Goal: Contribute content: Contribute content

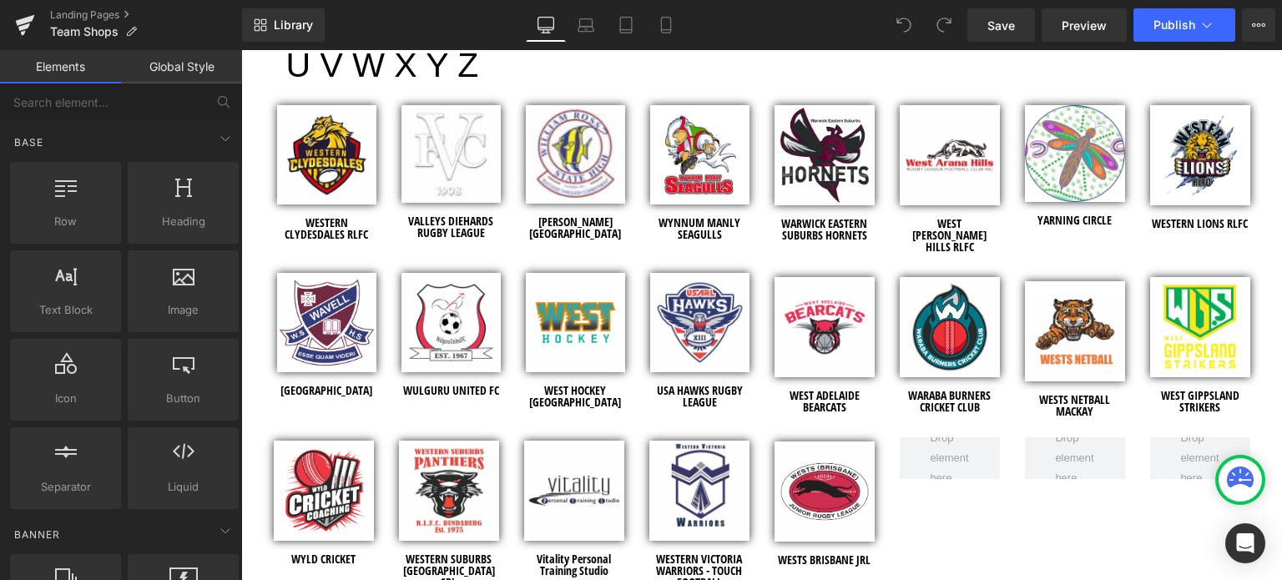
scroll to position [7177, 0]
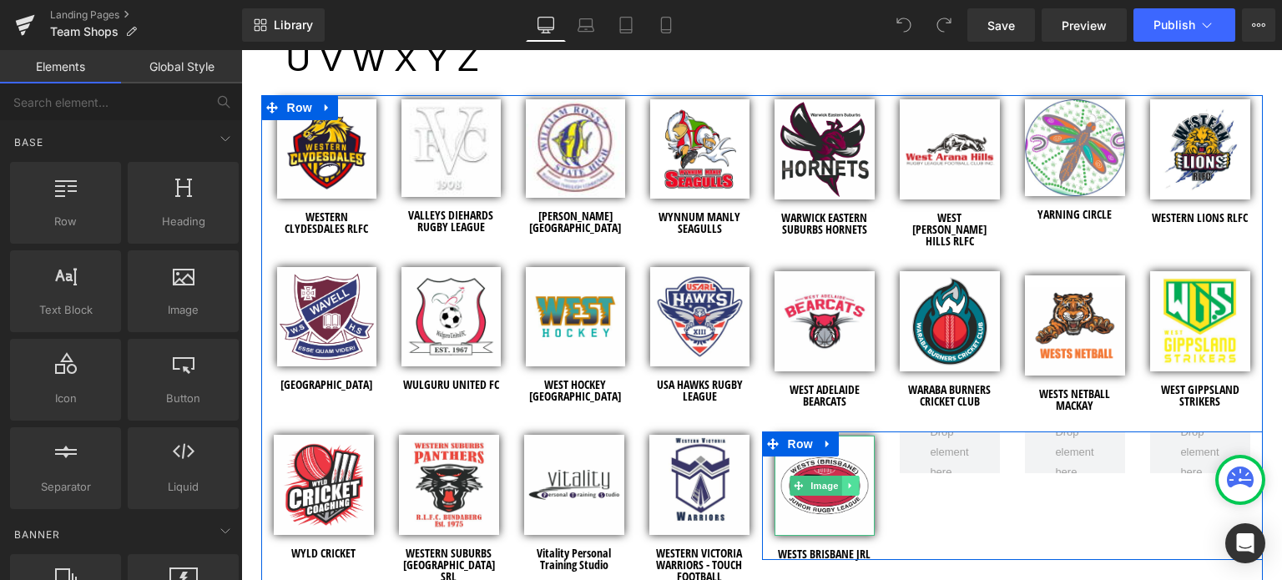
click at [845, 481] on icon at bounding box center [849, 486] width 9 height 10
click at [837, 482] on icon at bounding box center [841, 486] width 9 height 9
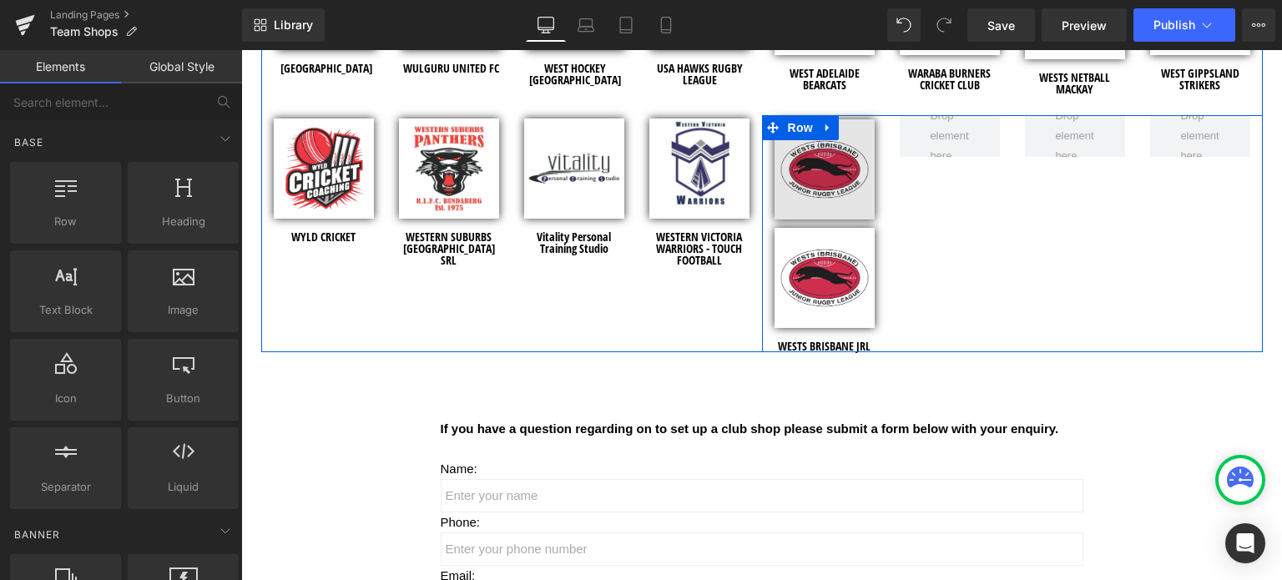
scroll to position [7411, 0]
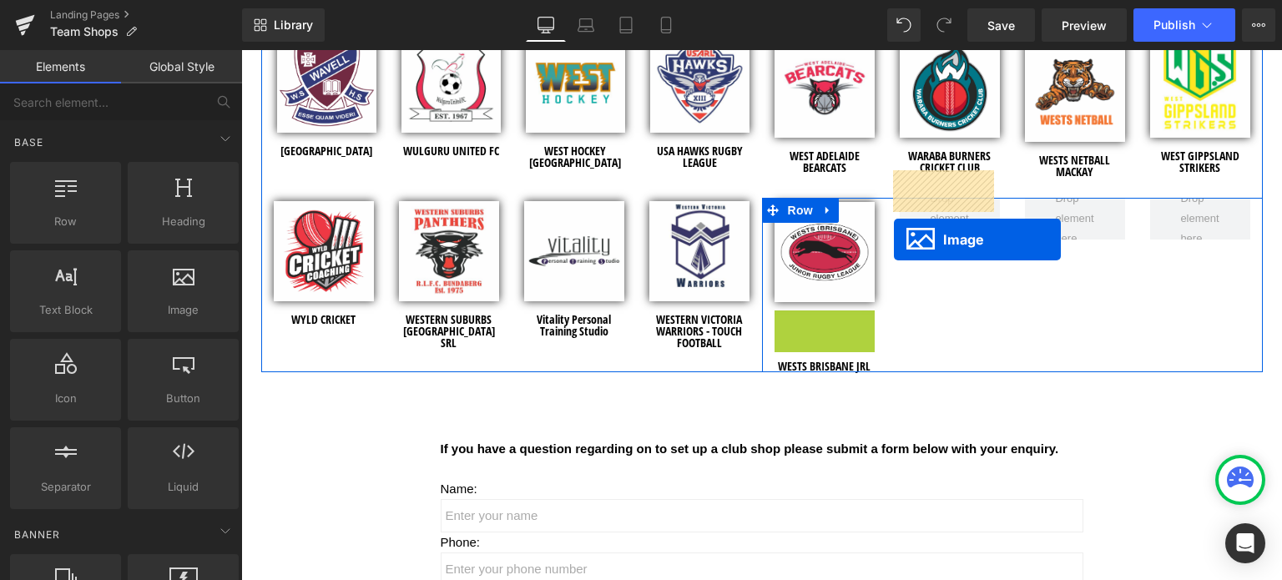
drag, startPoint x: 792, startPoint y: 330, endPoint x: 894, endPoint y: 240, distance: 136.0
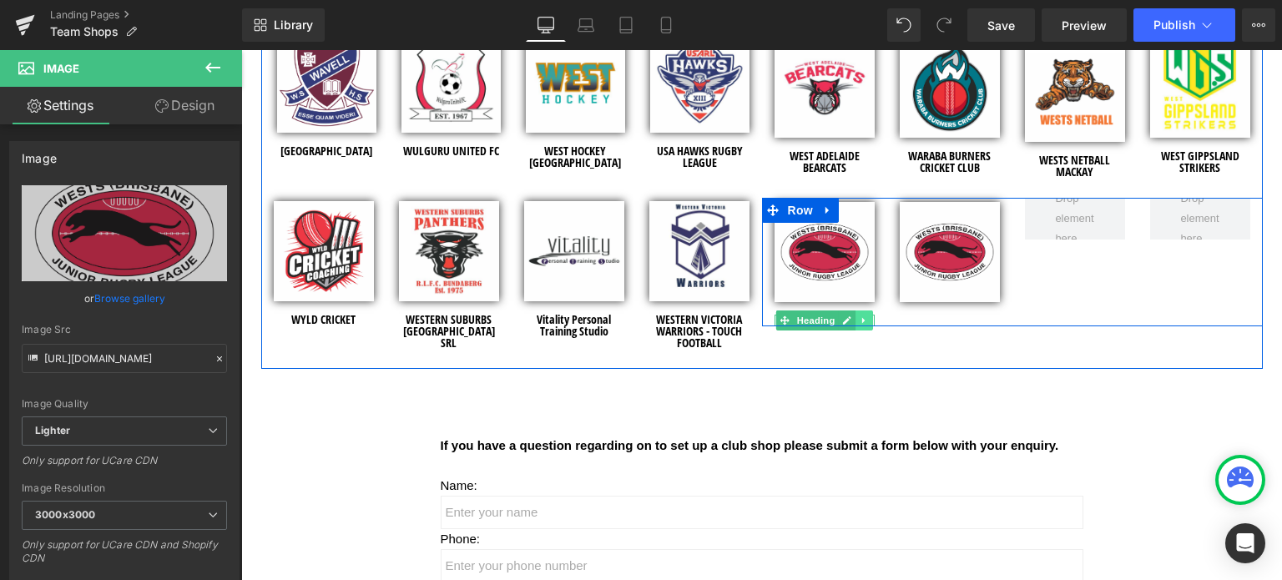
click at [855, 310] on link at bounding box center [864, 320] width 18 height 20
click at [850, 316] on icon at bounding box center [854, 320] width 9 height 9
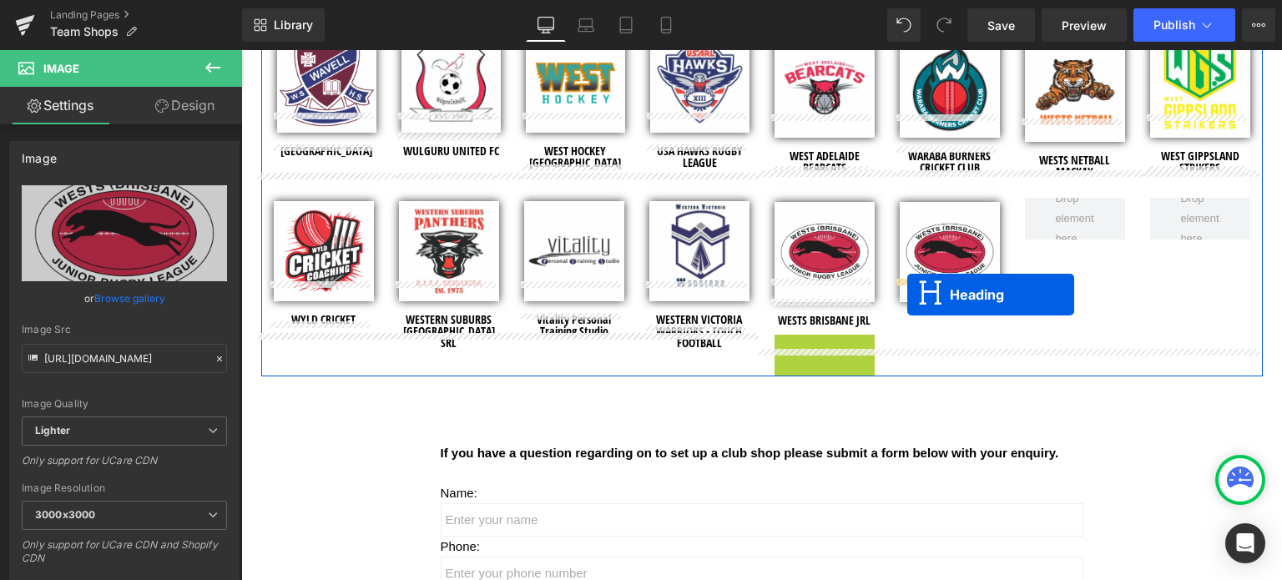
drag, startPoint x: 781, startPoint y: 310, endPoint x: 907, endPoint y: 295, distance: 127.0
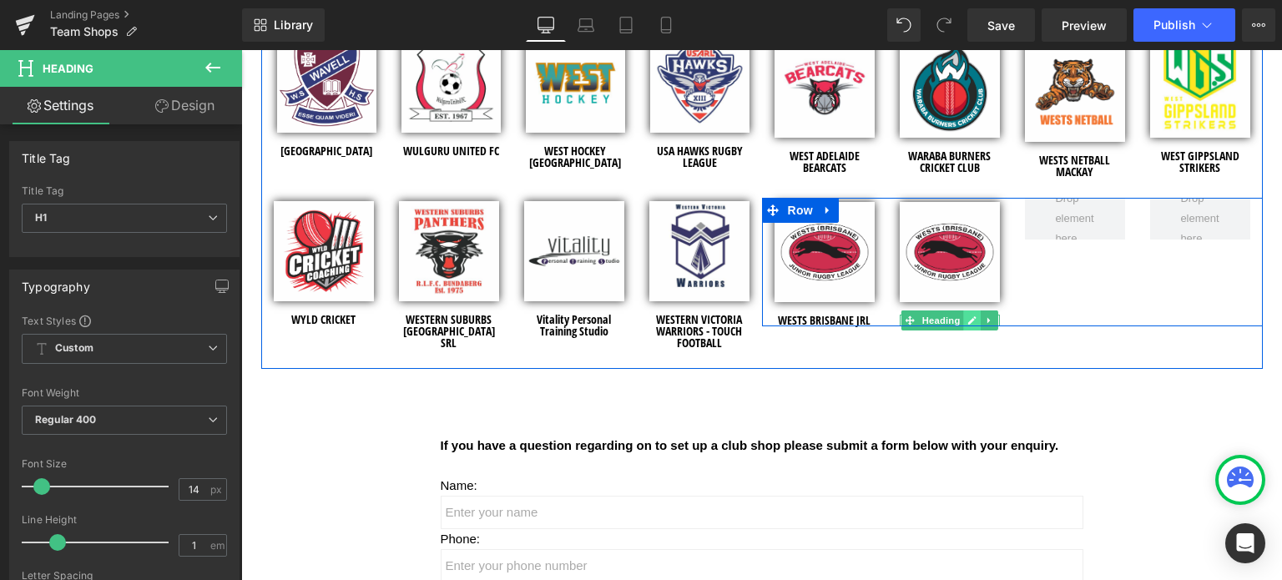
click at [968, 317] on icon at bounding box center [972, 321] width 8 height 8
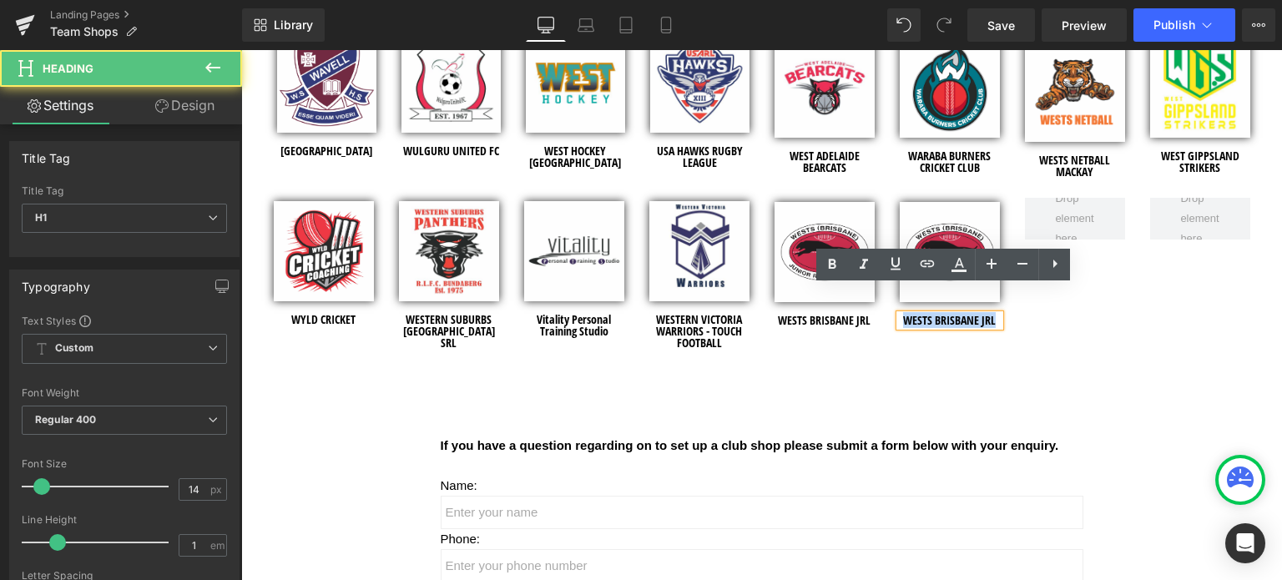
drag, startPoint x: 991, startPoint y: 293, endPoint x: 891, endPoint y: 306, distance: 100.2
click at [891, 306] on div "Image WESTERN CLYDESDALES RLFC Heading Image VALLEYS DIEHARDS RUGBY LEAGUE Head…" at bounding box center [761, 114] width 1001 height 507
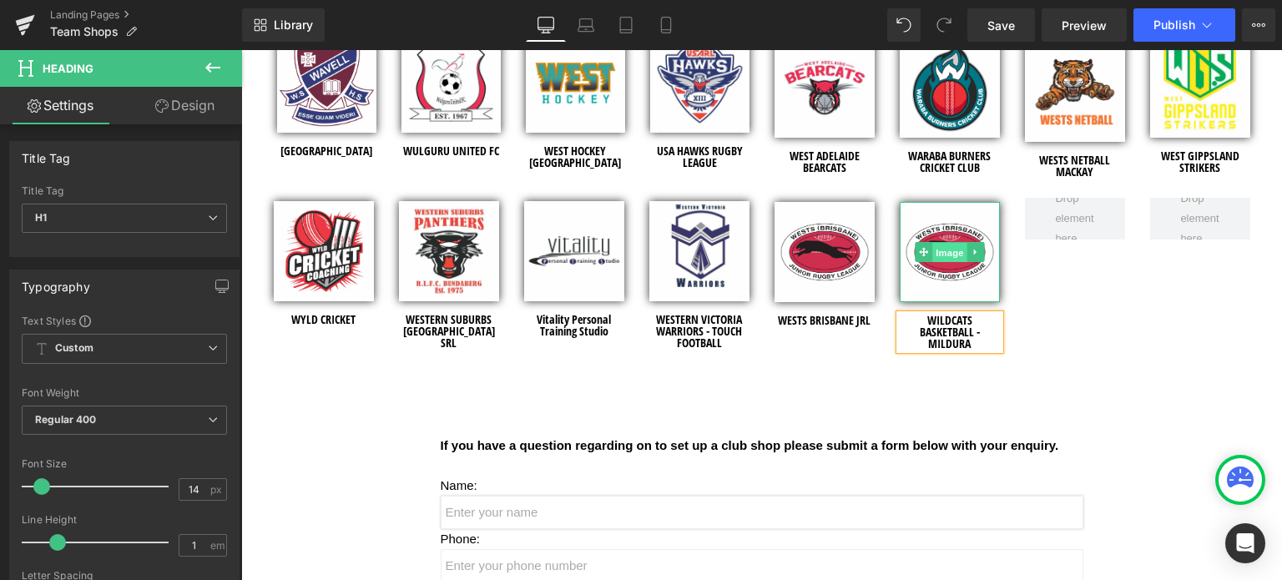
click at [948, 243] on span "Image" at bounding box center [949, 253] width 35 height 20
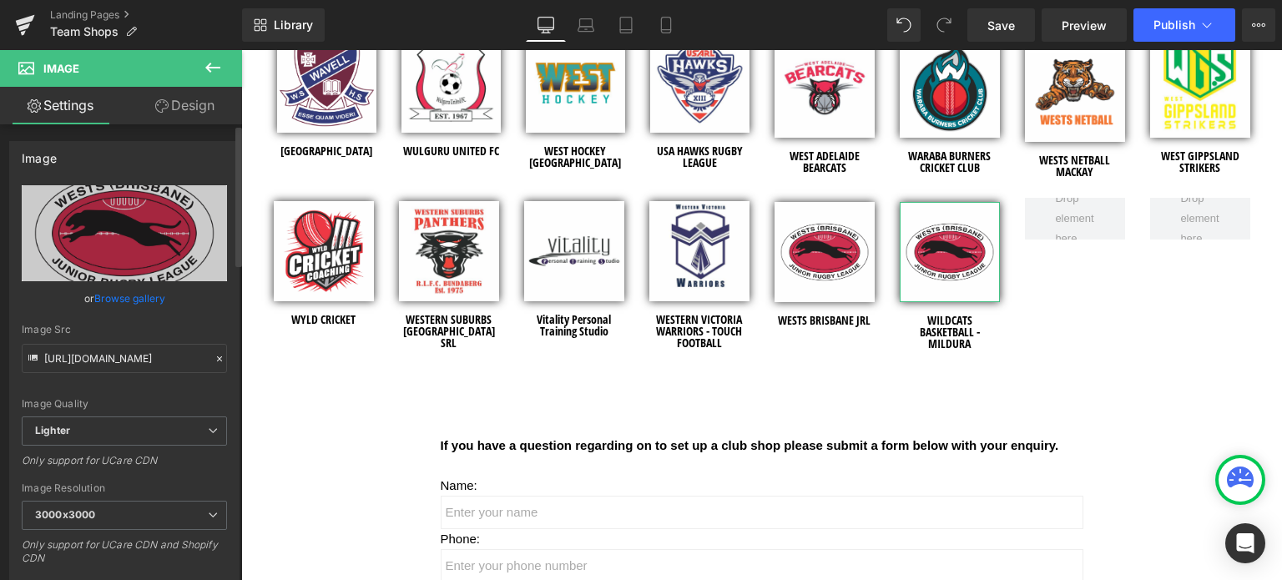
click at [145, 297] on link "Browse gallery" at bounding box center [129, 298] width 71 height 29
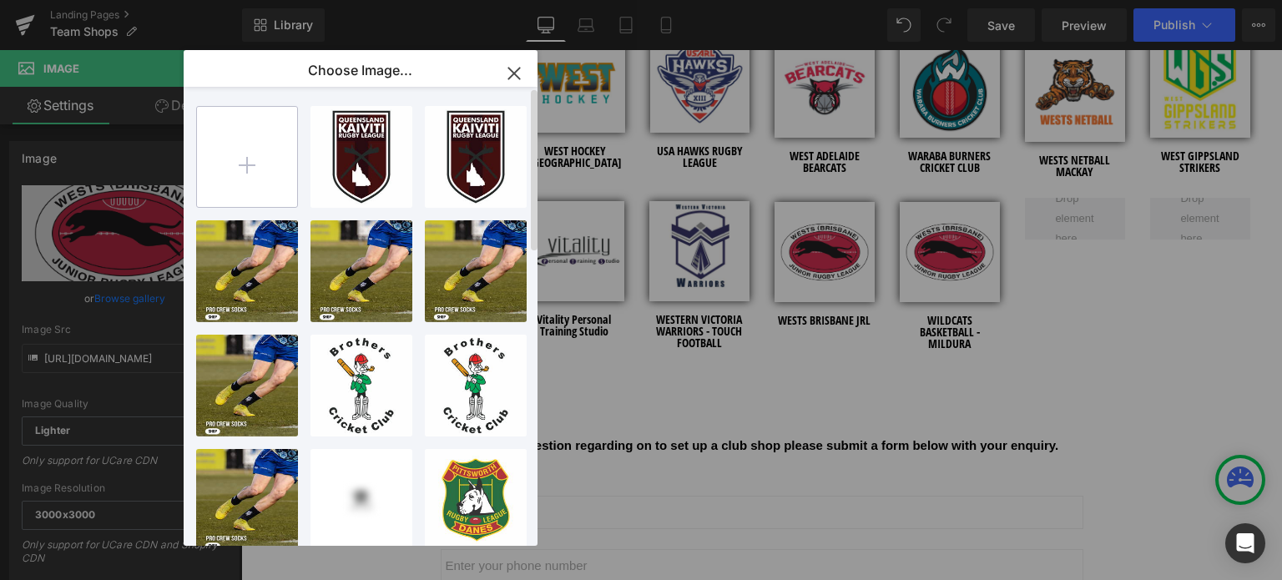
click at [244, 178] on input "file" at bounding box center [247, 157] width 100 height 100
type input "C:\fakepath\logo.jpg"
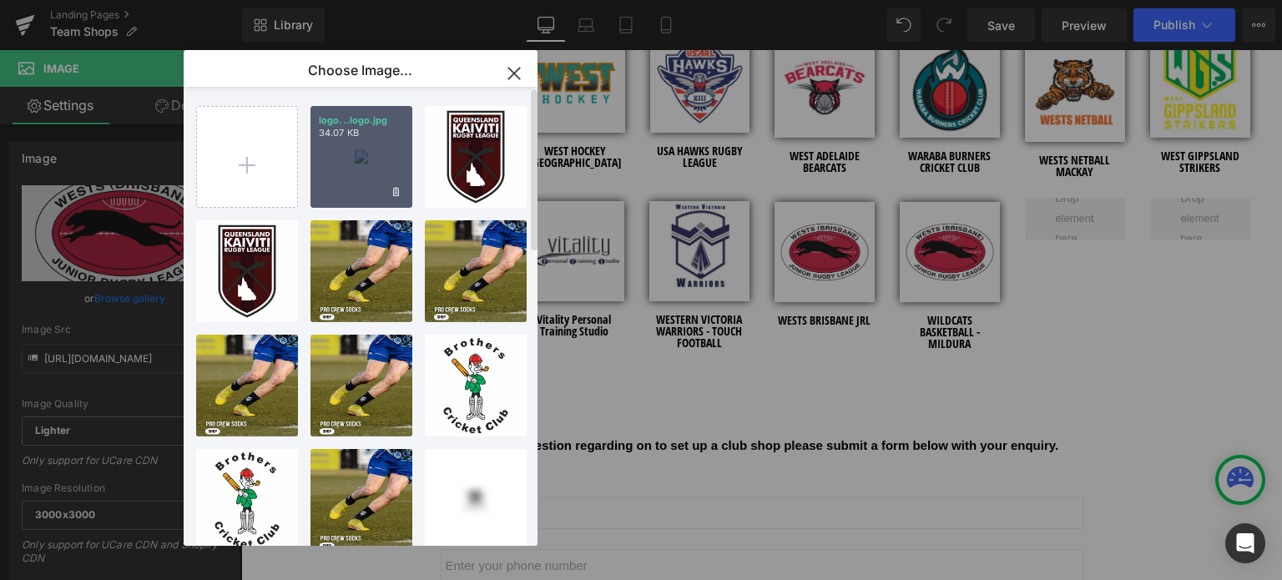
click at [378, 164] on div "logo...logo.jpg 34.07 KB" at bounding box center [361, 157] width 102 height 102
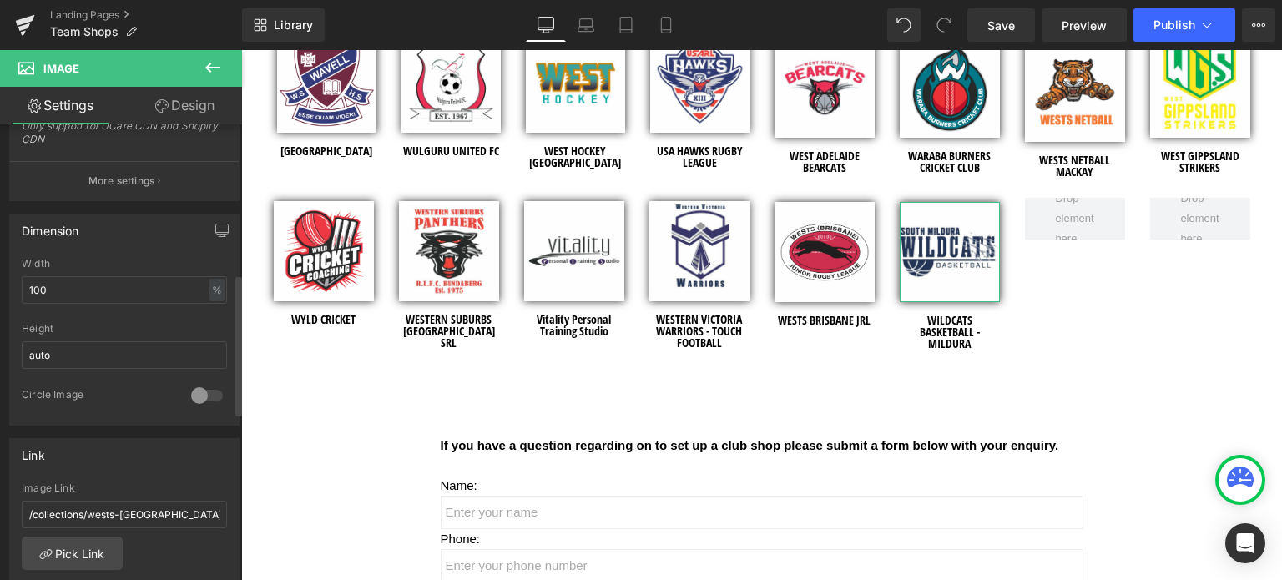
scroll to position [501, 0]
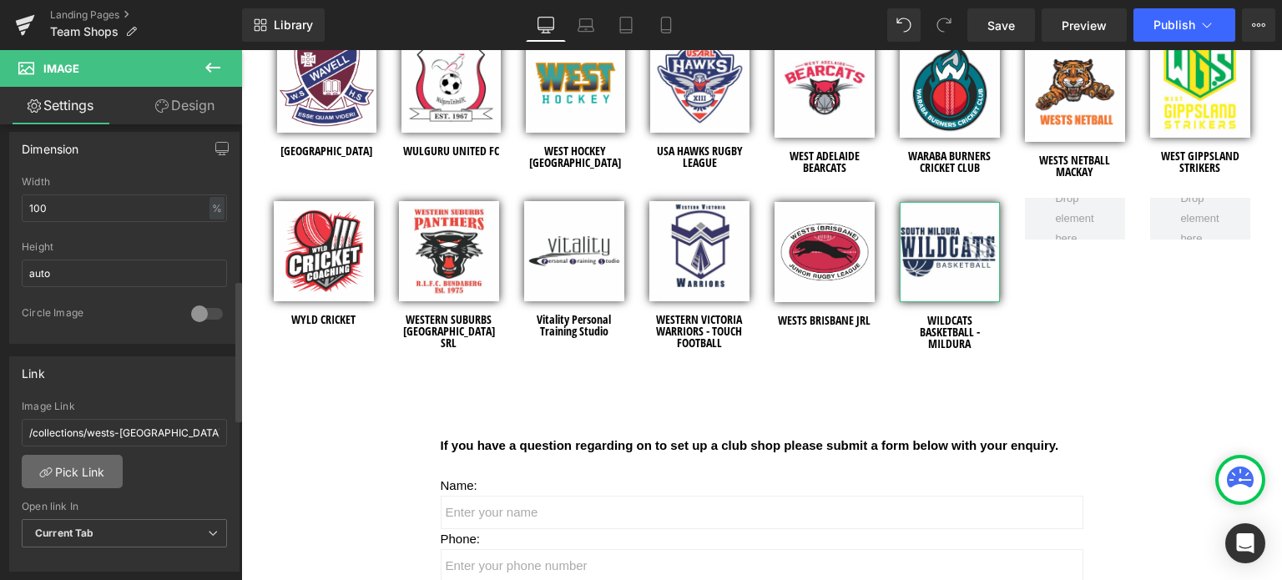
click at [102, 467] on link "Pick Link" at bounding box center [72, 471] width 101 height 33
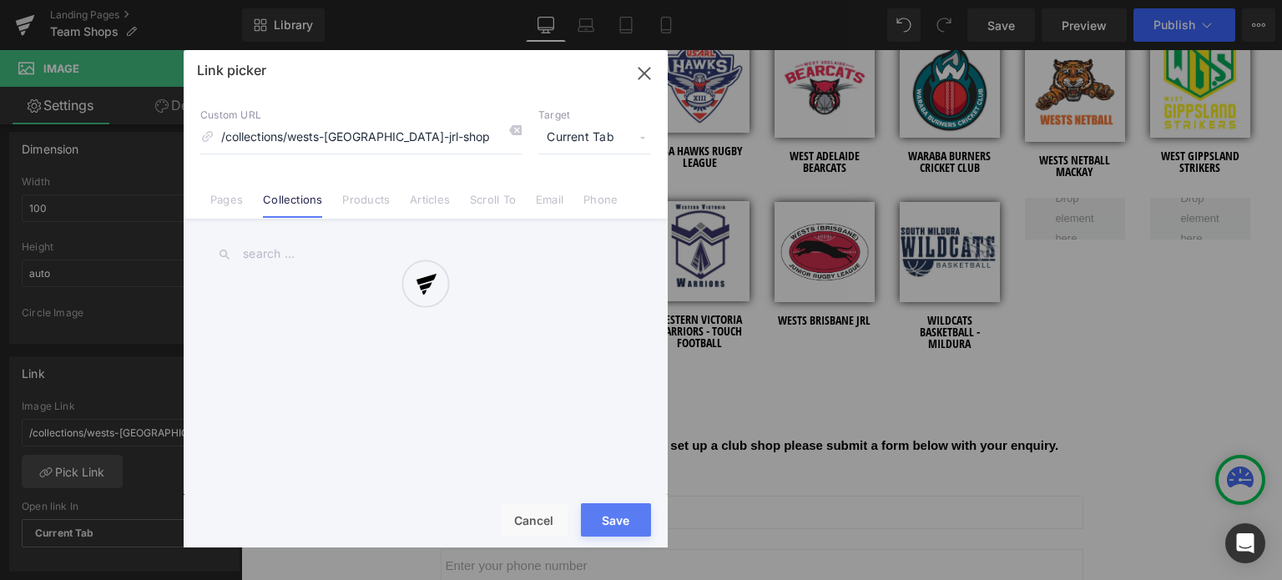
click at [303, 255] on div at bounding box center [426, 298] width 484 height 497
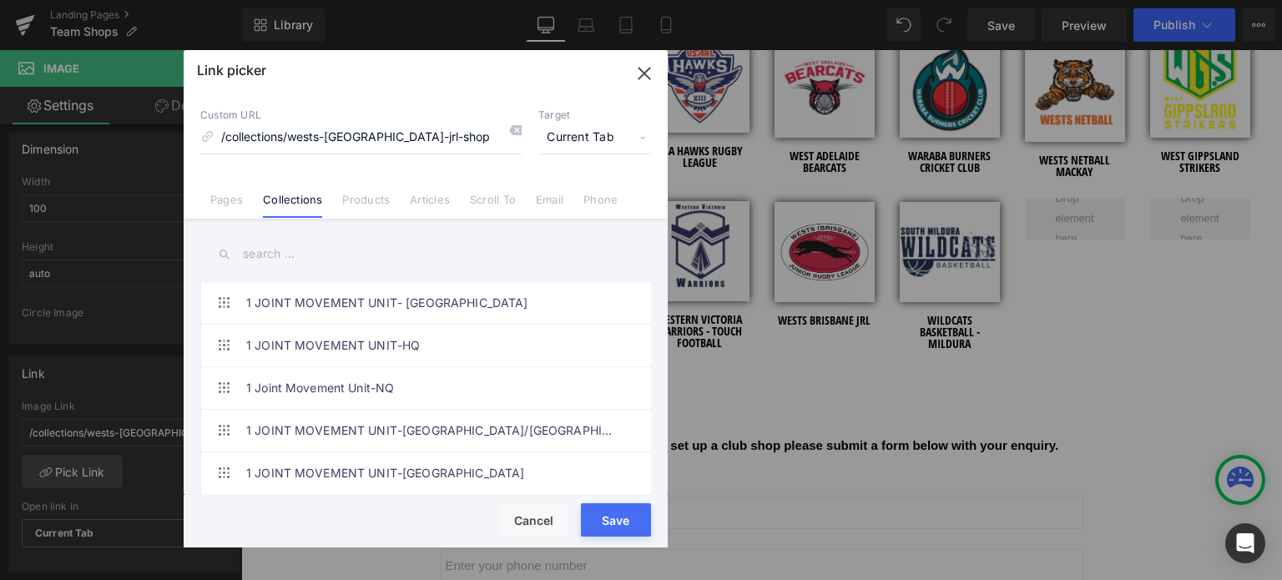
click at [275, 251] on input "text" at bounding box center [425, 254] width 451 height 38
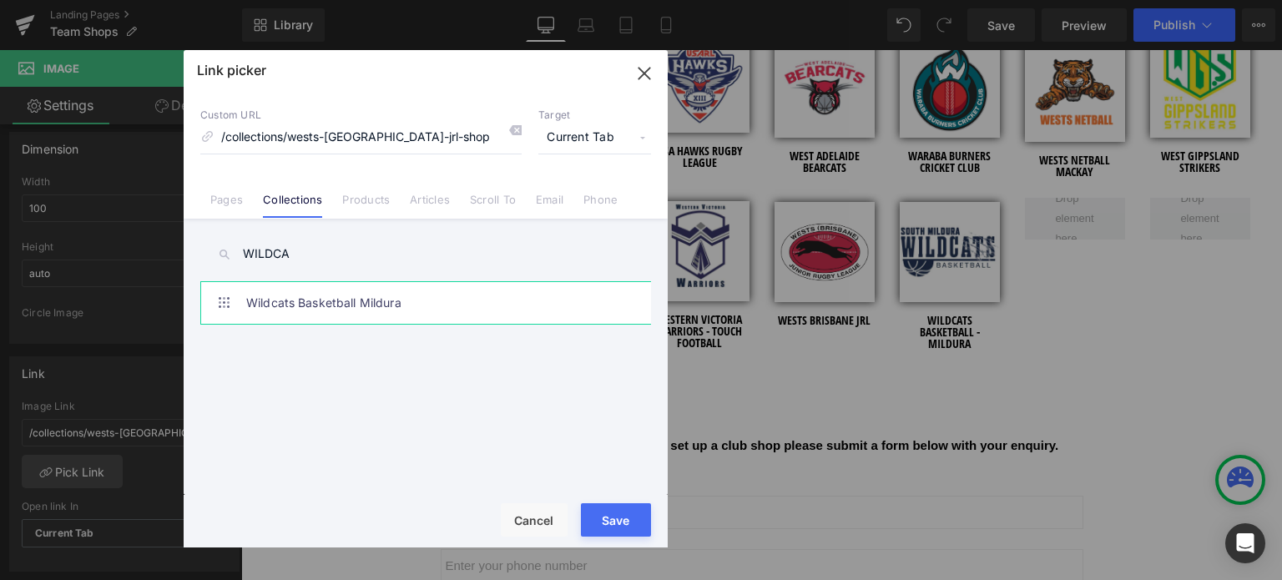
type input "WILDCA"
click at [328, 311] on link "Wildcats Basketball Mildura" at bounding box center [429, 303] width 367 height 42
click at [602, 513] on div "Rendering Content" at bounding box center [641, 514] width 103 height 18
click at [618, 519] on div "Rendering Content" at bounding box center [641, 514] width 103 height 18
click at [505, 305] on link "Wildcats Basketball Mildura" at bounding box center [429, 303] width 367 height 42
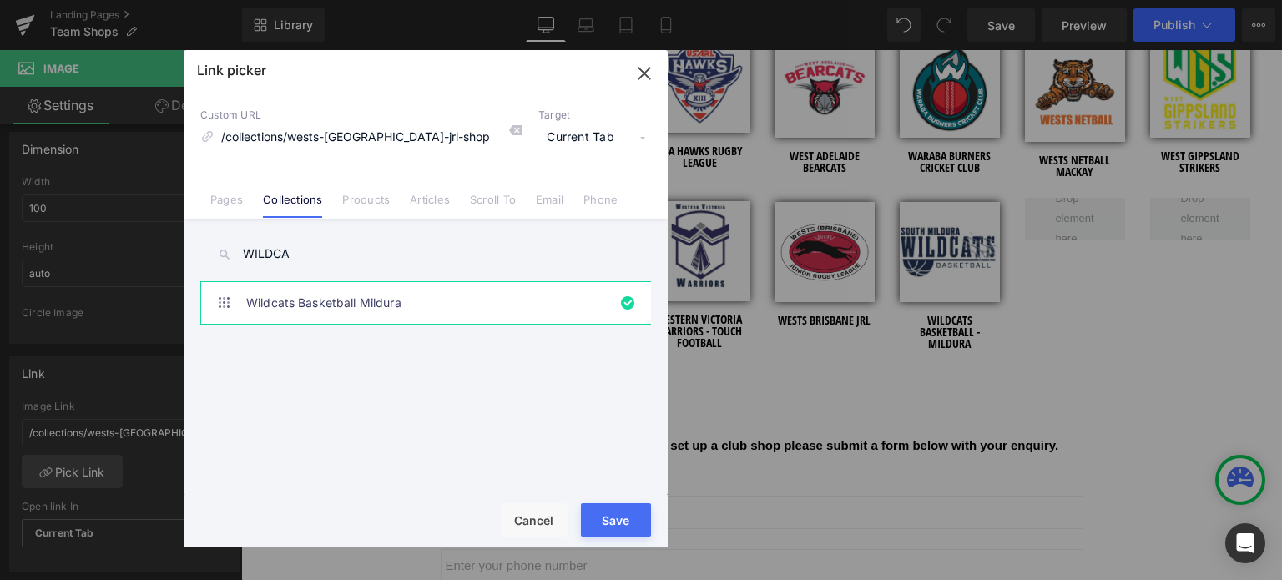
click at [608, 517] on div "Rendering Content" at bounding box center [641, 514] width 103 height 18
click at [529, 521] on button "Cancel" at bounding box center [534, 519] width 67 height 33
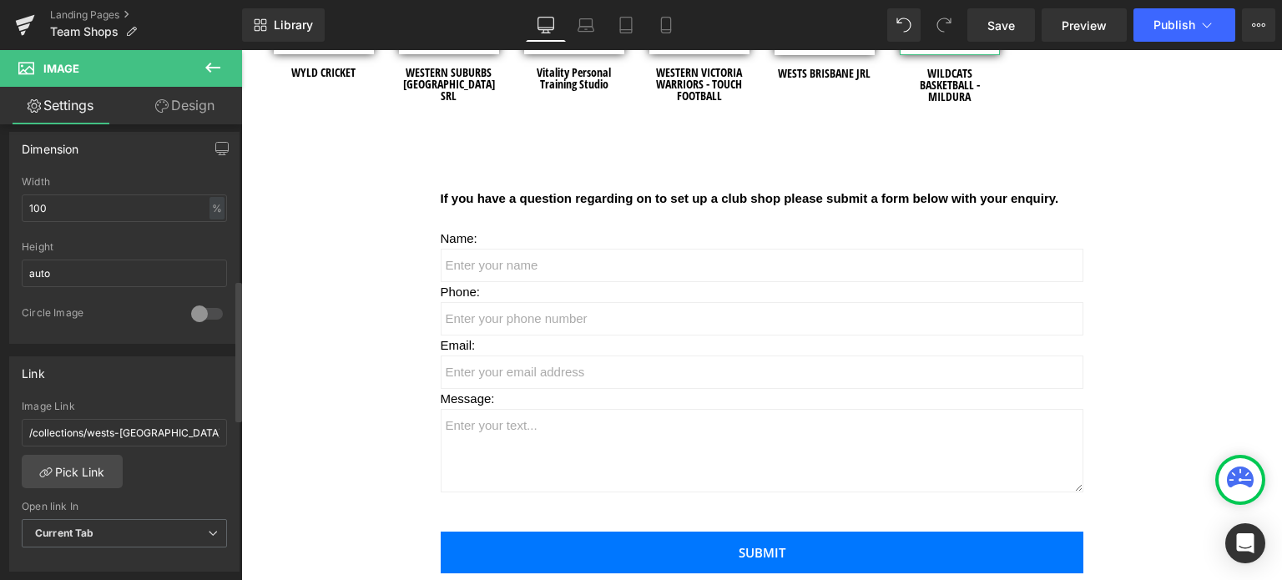
scroll to position [7661, 0]
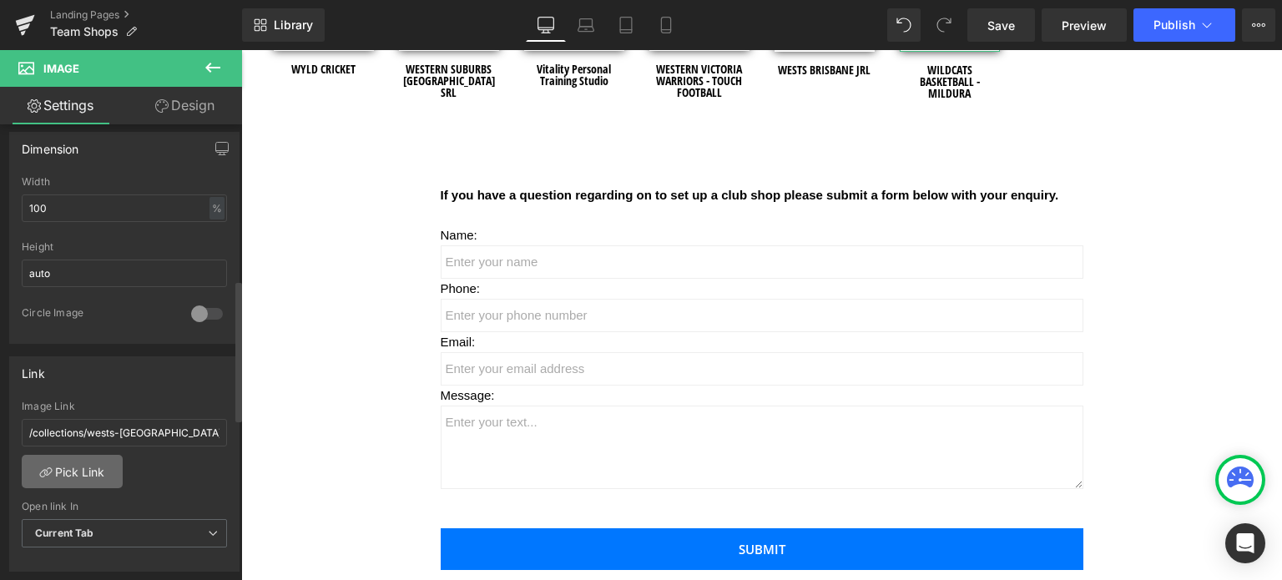
click at [106, 467] on link "Pick Link" at bounding box center [72, 471] width 101 height 33
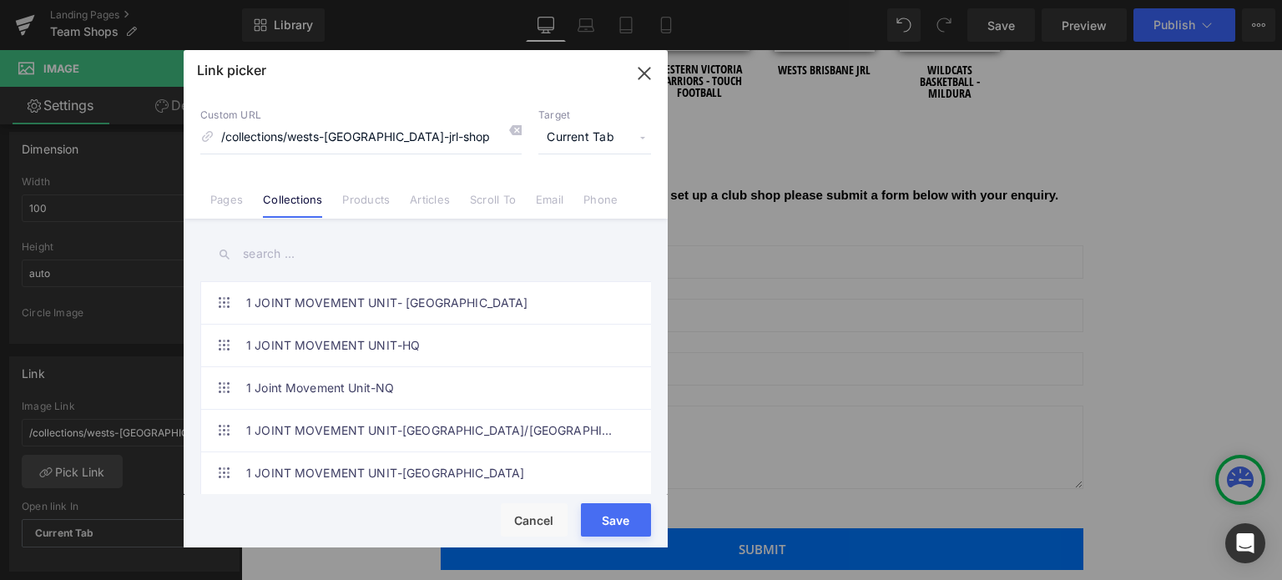
click at [279, 249] on input "text" at bounding box center [425, 254] width 451 height 38
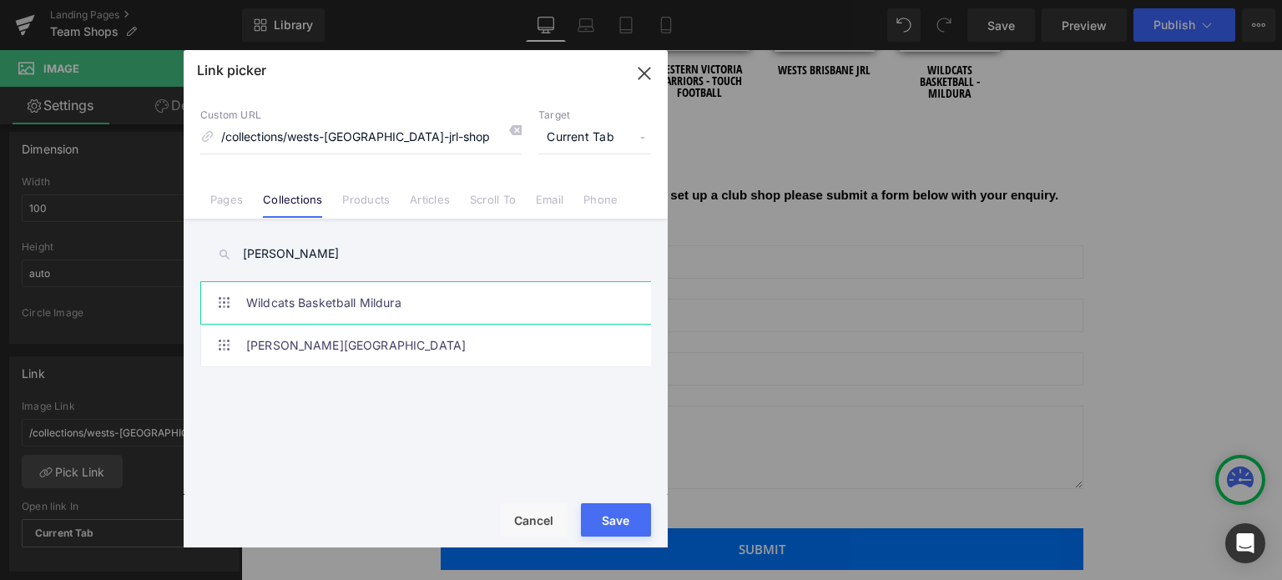
type input "[PERSON_NAME]"
click at [302, 305] on link "Wildcats Basketball Mildura" at bounding box center [429, 303] width 367 height 42
click at [601, 517] on div "Rendering Content" at bounding box center [641, 514] width 103 height 18
drag, startPoint x: 217, startPoint y: 302, endPoint x: 222, endPoint y: 326, distance: 24.7
click at [222, 326] on ul "1 JOINT MOVEMENT UNIT- NT 1 JOINT MOVEMENT UNIT-HQ 1 Joint Movement Unit-NQ 1 J…" at bounding box center [428, 324] width 457 height 86
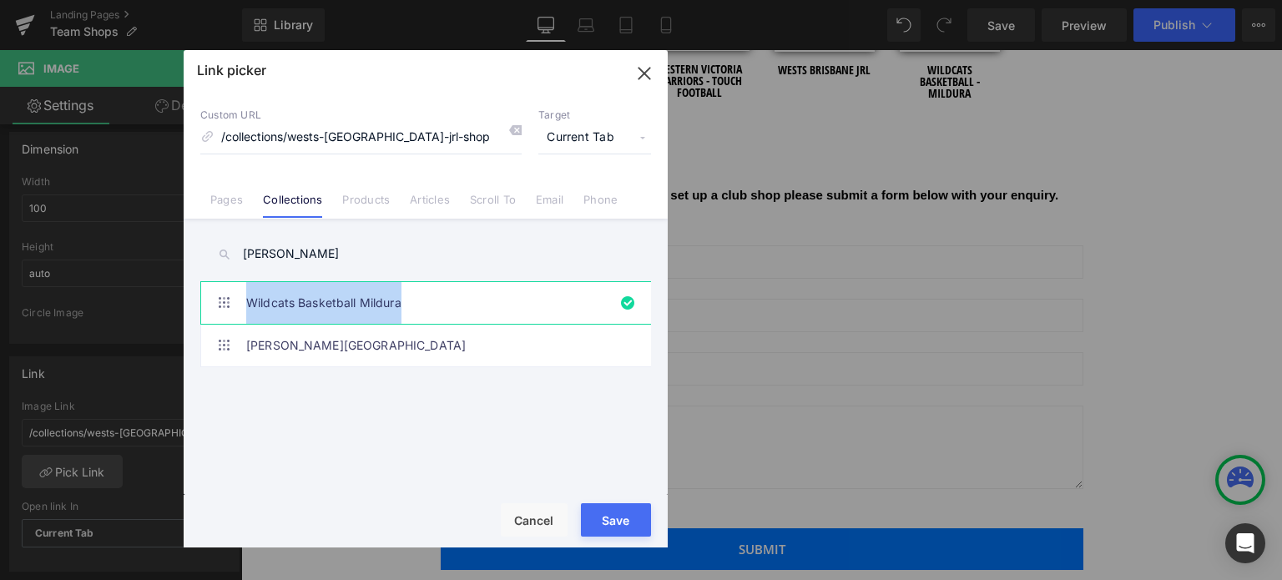
click at [281, 302] on link "Wildcats Basketball Mildura" at bounding box center [429, 303] width 367 height 42
click at [615, 303] on li "Wildcats Basketball Mildura" at bounding box center [428, 302] width 457 height 43
click at [622, 305] on li "Wildcats Basketball Mildura" at bounding box center [428, 302] width 457 height 43
click at [642, 81] on icon "button" at bounding box center [644, 73] width 27 height 27
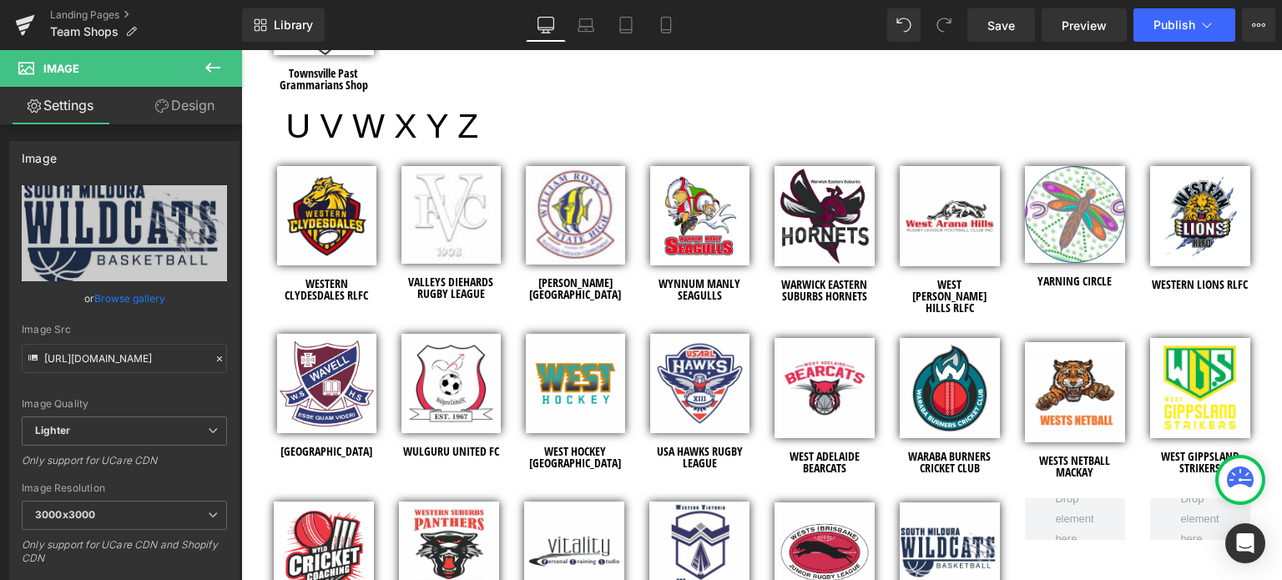
scroll to position [7411, 0]
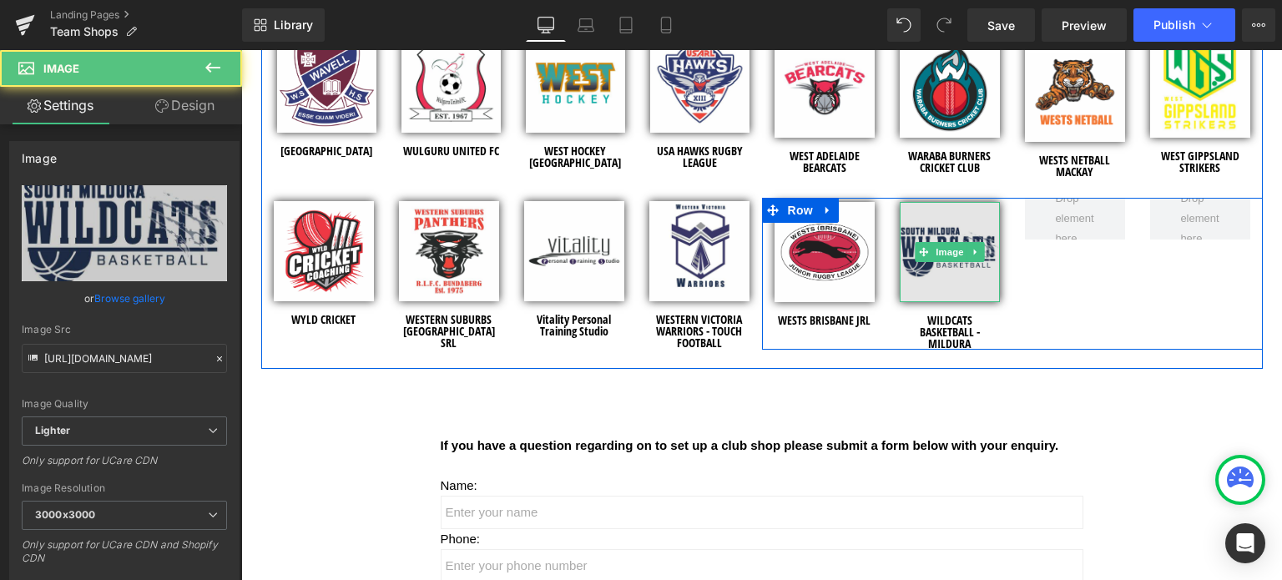
click at [953, 264] on img at bounding box center [950, 252] width 100 height 100
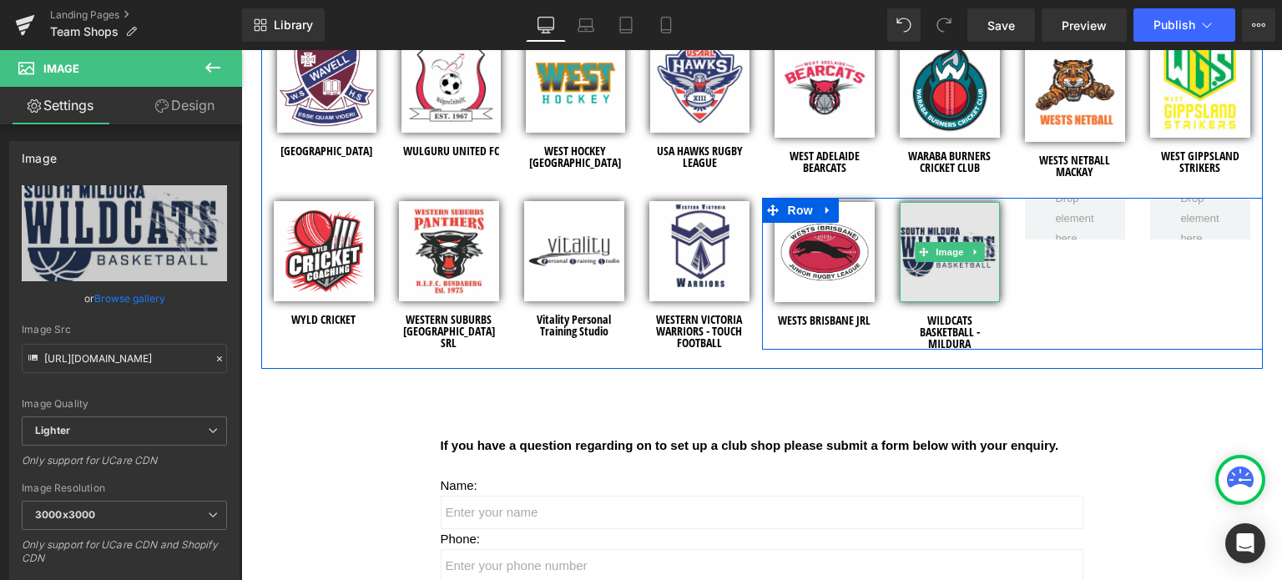
click at [949, 262] on img at bounding box center [950, 252] width 100 height 100
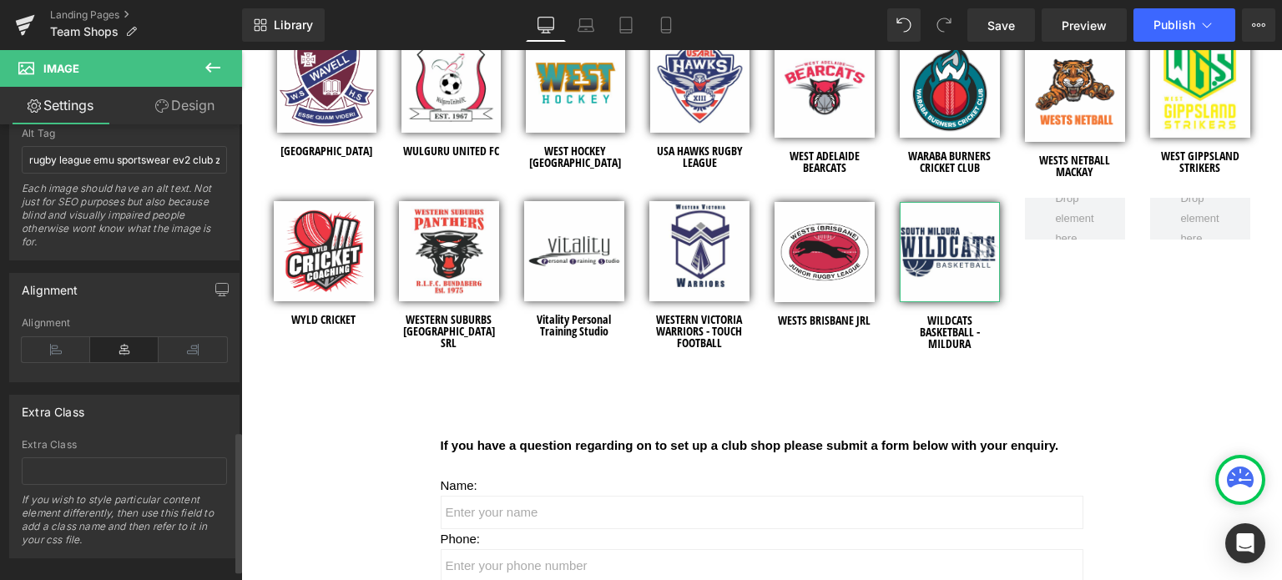
scroll to position [668, 0]
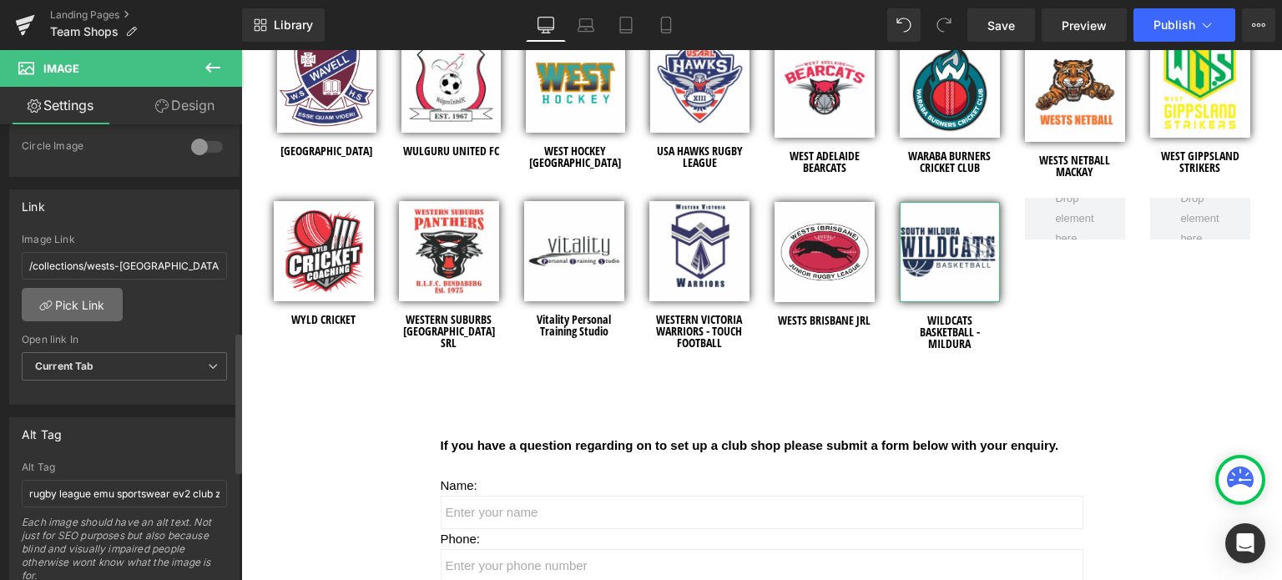
click at [78, 306] on link "Pick Link" at bounding box center [72, 304] width 101 height 33
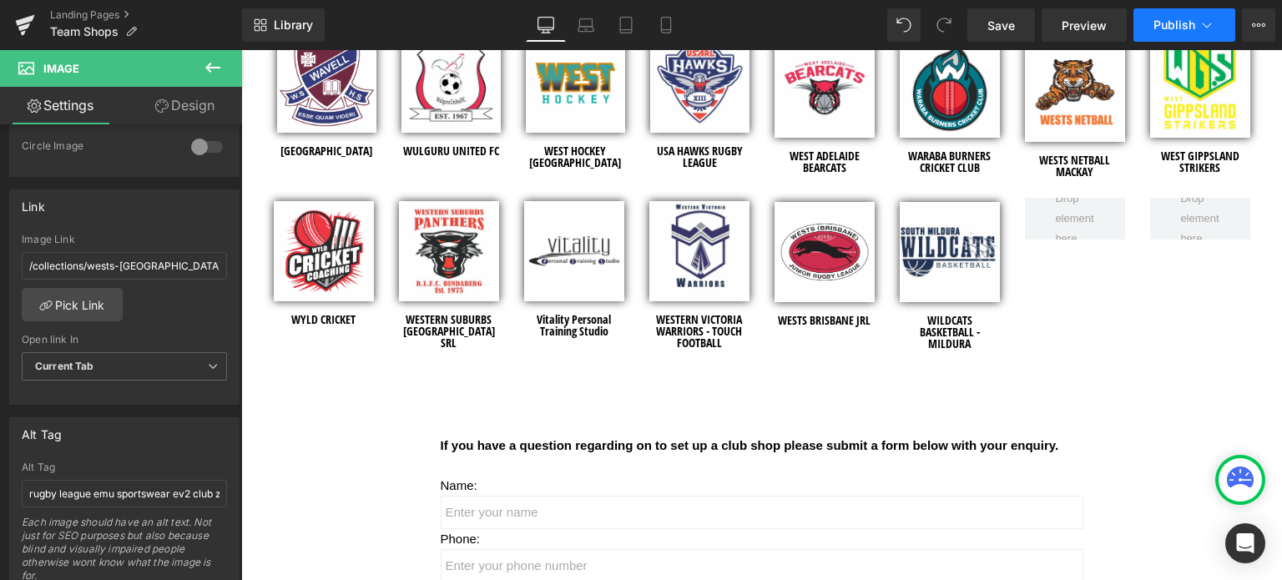
click at [1173, 25] on span "Publish" at bounding box center [1174, 24] width 42 height 13
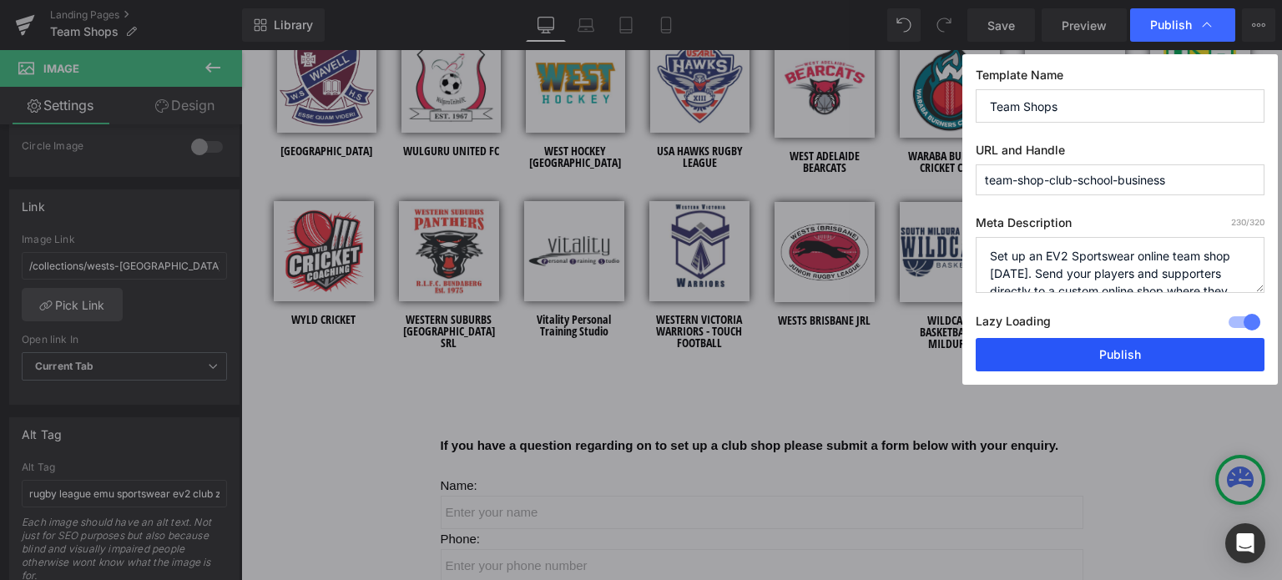
click at [1086, 348] on button "Publish" at bounding box center [1120, 354] width 289 height 33
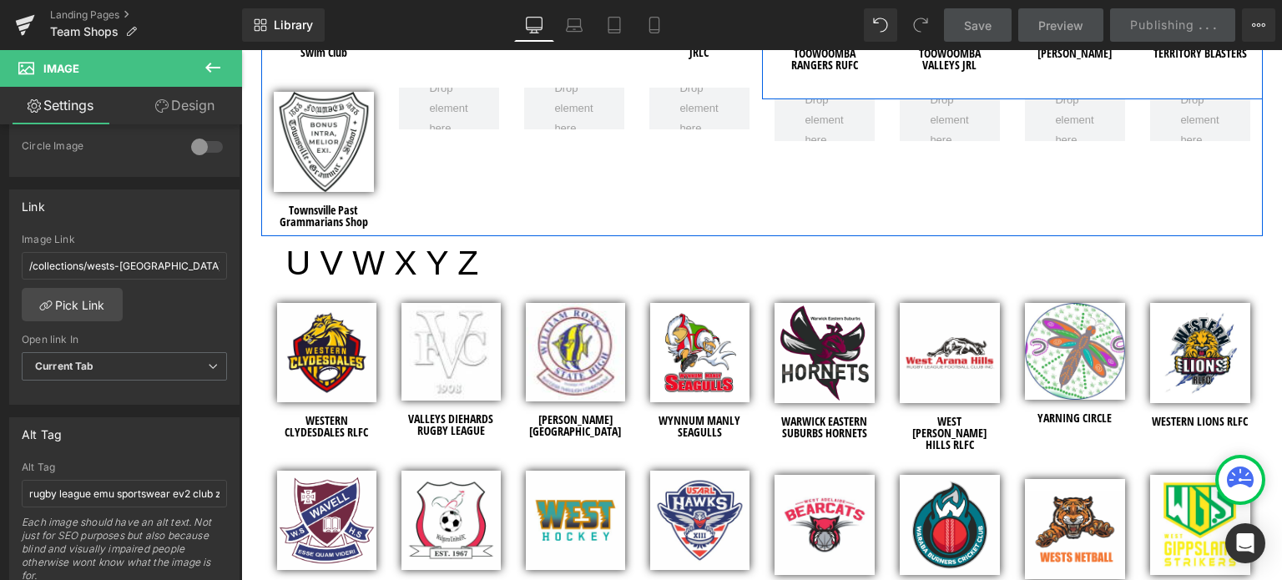
scroll to position [7077, 0]
